Goal: Transaction & Acquisition: Register for event/course

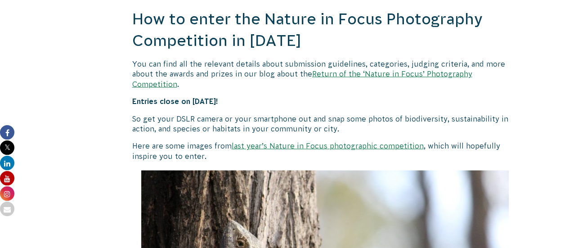
scroll to position [828, 0]
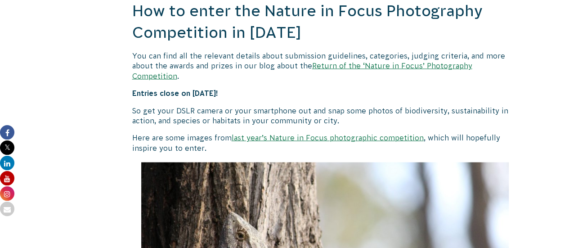
click at [398, 132] on p "Here are some images from last year’s Nature in Focus photographic competition …" at bounding box center [325, 142] width 386 height 20
click at [376, 133] on link "last year’s Nature in Focus photographic competition" at bounding box center [328, 137] width 192 height 8
click at [340, 66] on link "Return of the ‘Nature in Focus’ Photography Competition" at bounding box center [302, 70] width 340 height 18
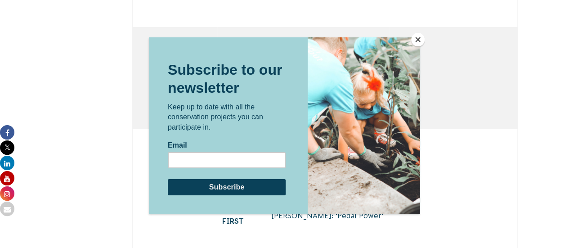
scroll to position [3446, 0]
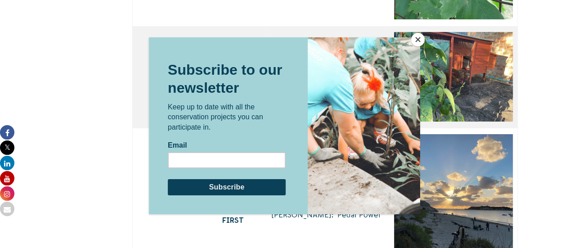
click at [414, 38] on button "Close" at bounding box center [418, 40] width 14 height 14
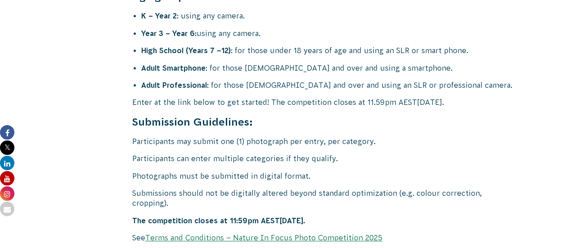
scroll to position [3653, 0]
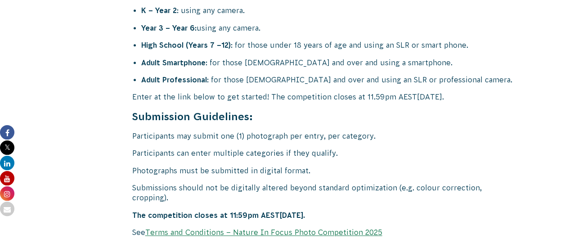
click at [328, 228] on link "Terms and Conditions – Nature In Focus Photo Competition 2025" at bounding box center [263, 232] width 237 height 8
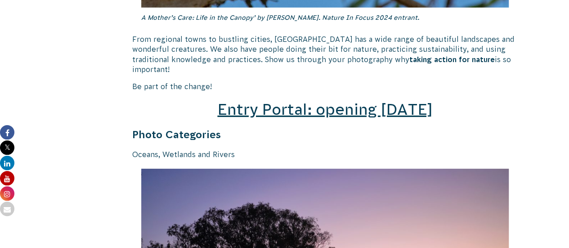
scroll to position [1294, 0]
